Goal: Submit feedback/report problem

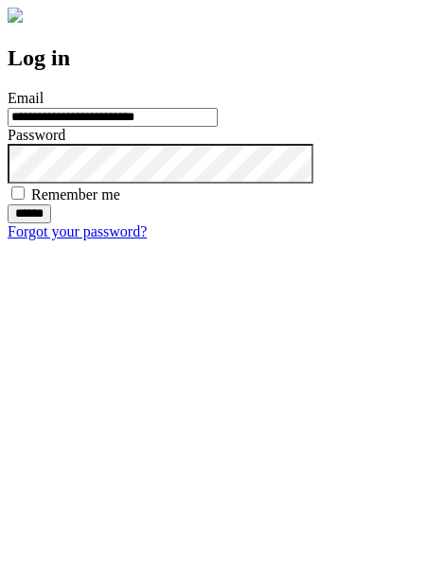
type input "**********"
click at [51, 223] on input "******" at bounding box center [30, 214] width 44 height 19
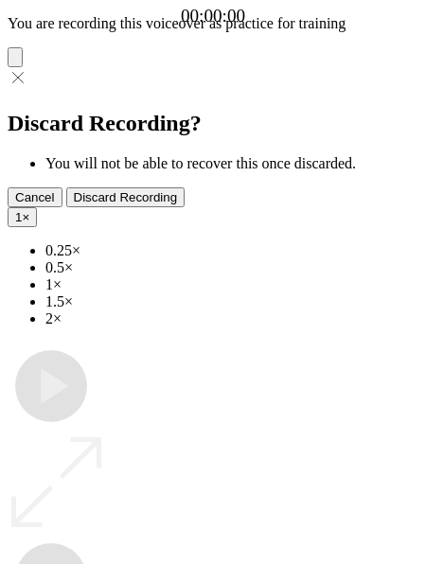
type input "**********"
